Goal: Find specific page/section: Locate a particular part of the current website

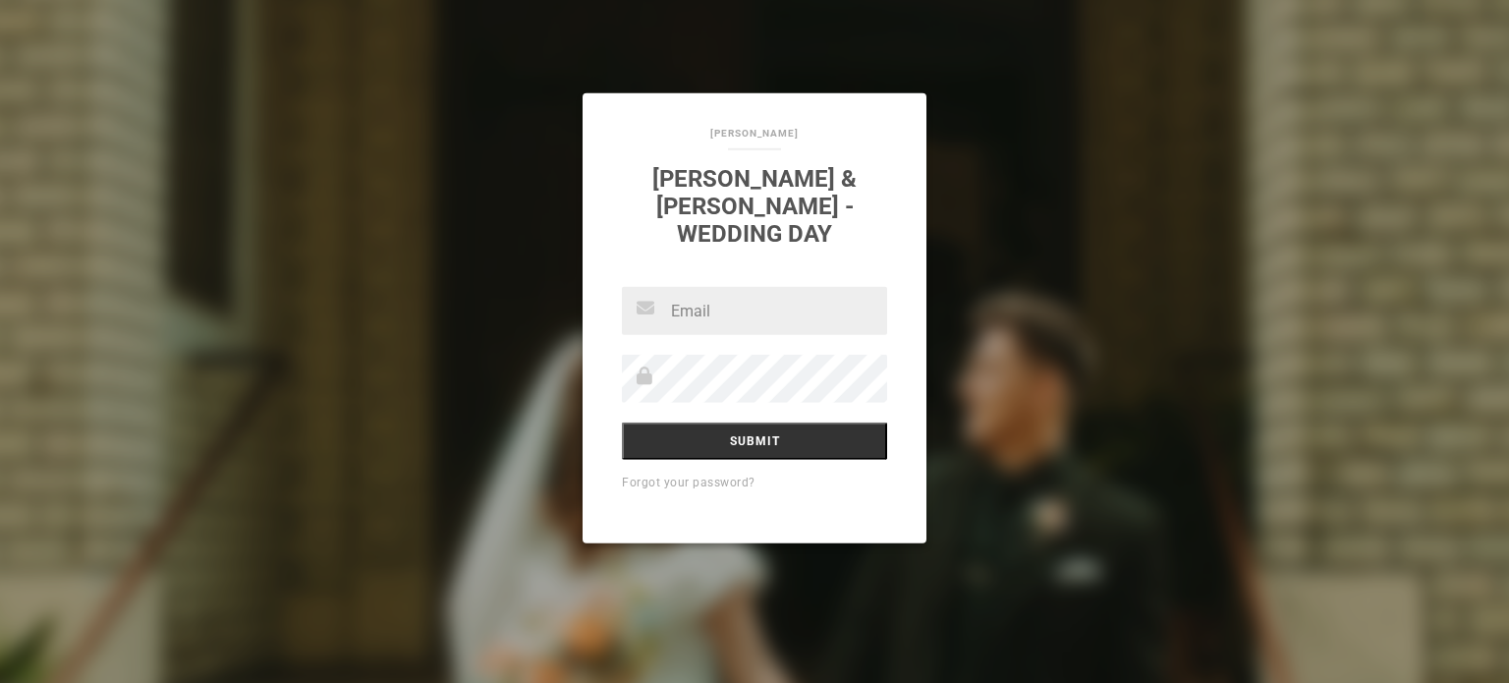
click at [730, 311] on input "text" at bounding box center [754, 311] width 265 height 48
type input "[EMAIL_ADDRESS][DOMAIN_NAME]"
click at [622, 422] on input "Submit" at bounding box center [754, 440] width 265 height 37
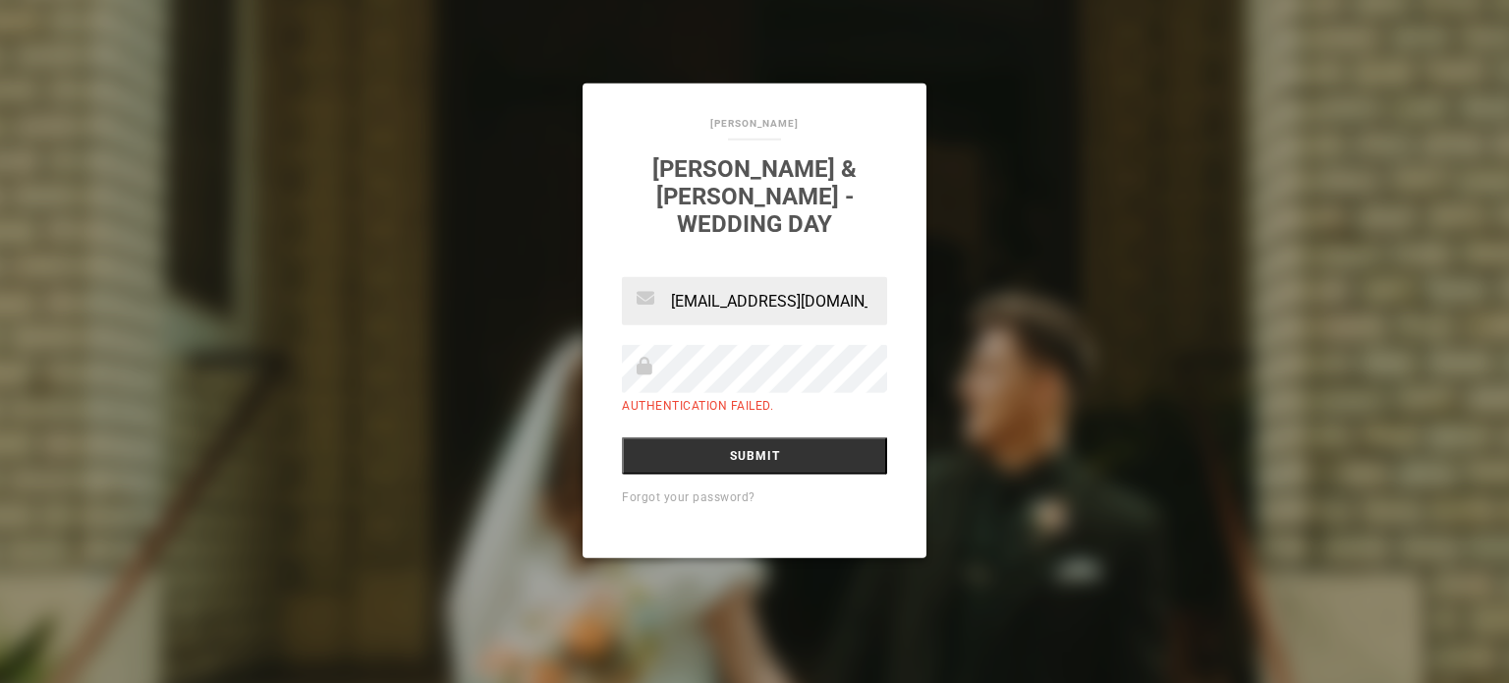
click at [622, 437] on input "Submit" at bounding box center [754, 455] width 265 height 37
